Goal: Information Seeking & Learning: Find specific fact

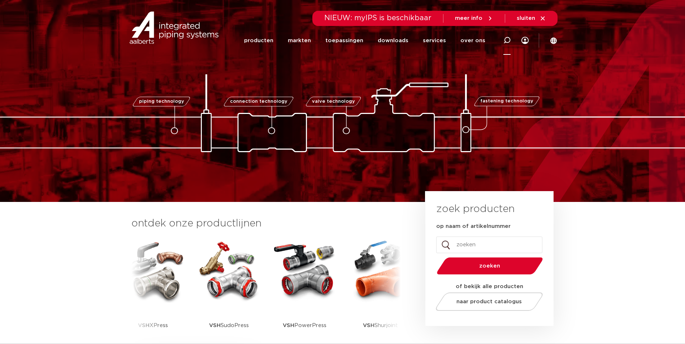
click at [508, 44] on div at bounding box center [506, 40] width 7 height 29
paste input "0873103"
type input "0873103"
click button "Zoeken" at bounding box center [0, 0] width 0 height 0
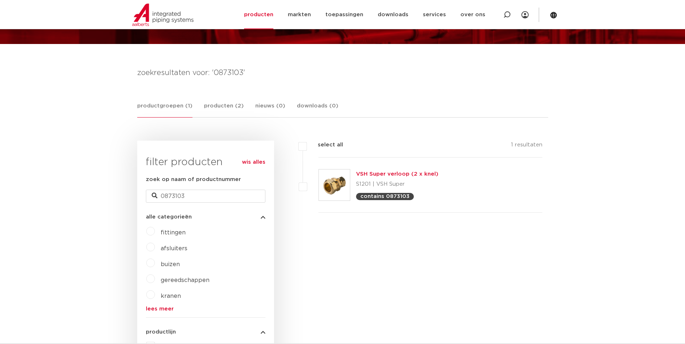
click at [375, 173] on link "VSH Super verloop (2 x knel)" at bounding box center [397, 173] width 82 height 5
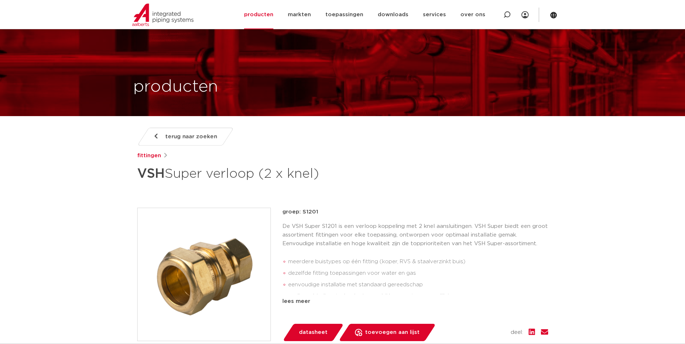
scroll to position [481, 0]
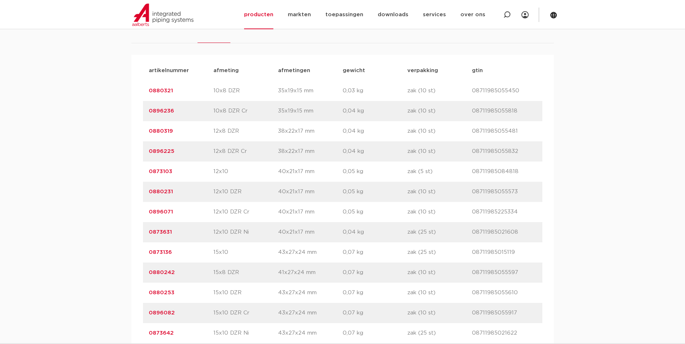
click at [167, 169] on link "0873103" at bounding box center [160, 171] width 23 height 5
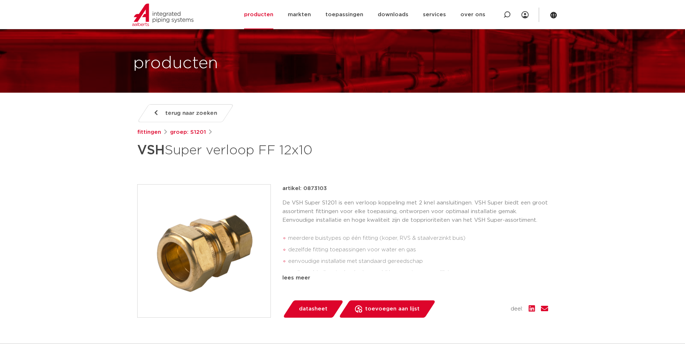
scroll to position [36, 0]
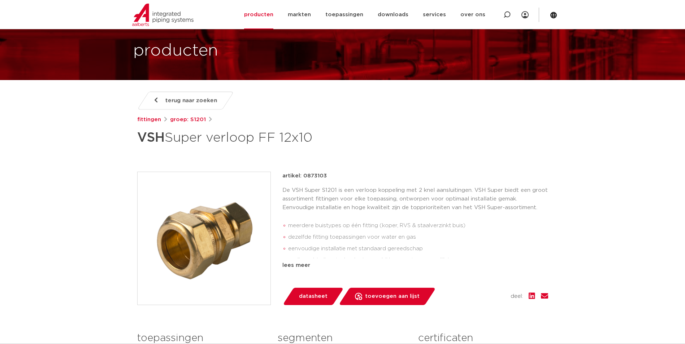
click at [186, 238] on img at bounding box center [204, 238] width 133 height 133
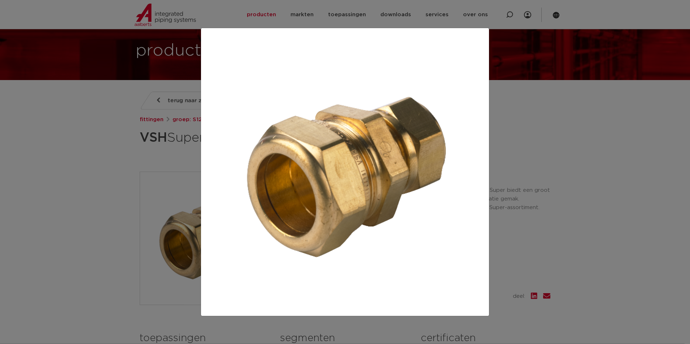
click at [580, 237] on div at bounding box center [345, 172] width 690 height 344
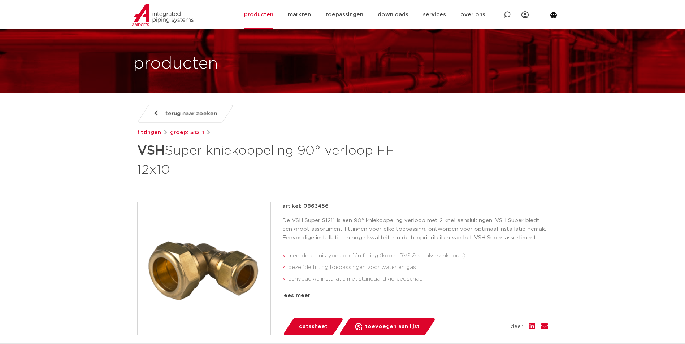
scroll to position [36, 0]
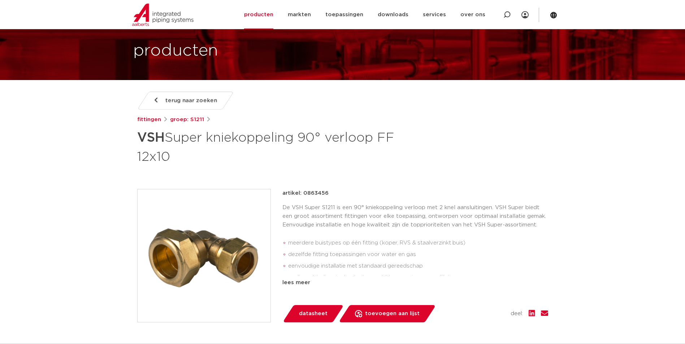
click at [228, 242] on img at bounding box center [204, 256] width 133 height 133
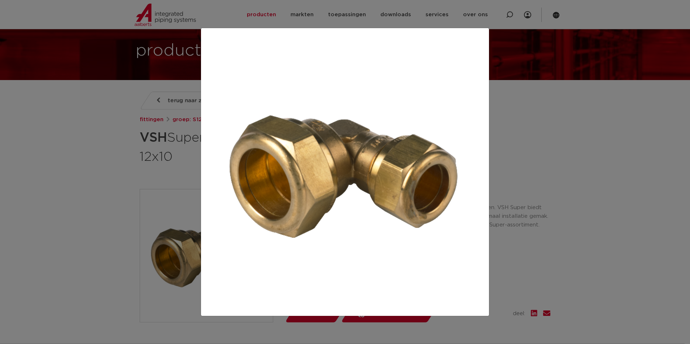
click at [104, 200] on div at bounding box center [345, 172] width 690 height 344
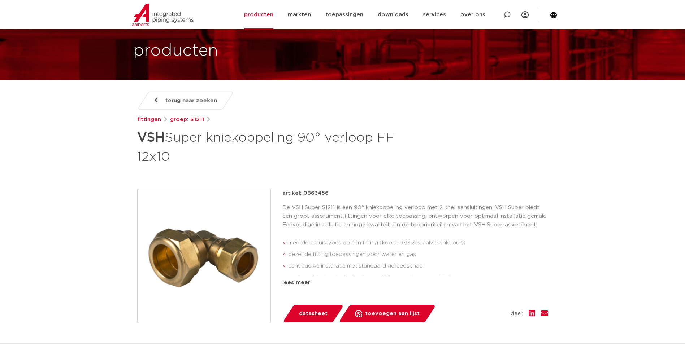
click at [266, 165] on h1 "VSH Super kniekoppeling 90° verloop FF 12x10" at bounding box center [272, 146] width 271 height 39
click at [323, 161] on h1 "VSH Super kniekoppeling 90° verloop FF 12x10" at bounding box center [272, 146] width 271 height 39
